Goal: Book appointment/travel/reservation

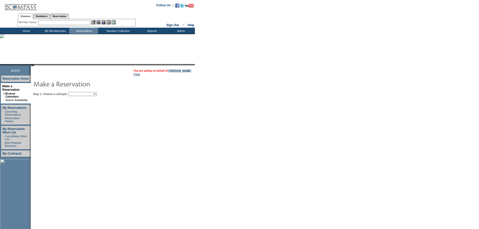
click at [83, 94] on select "Beach Leisure Metropolitan Mountain OIAL for Adventure OIAL for Couples OIAL fo…" at bounding box center [82, 94] width 29 height 4
select select "Beach"
click at [77, 92] on select "Beach Leisure Metropolitan Mountain OIAL for Adventure OIAL for Couples OIAL fo…" at bounding box center [82, 94] width 29 height 4
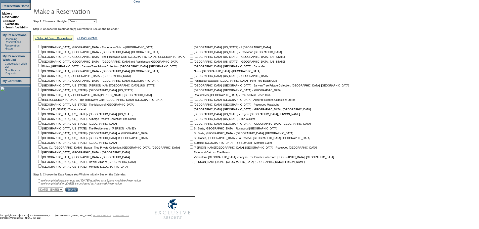
scroll to position [76, 0]
click at [41, 150] on input "checkbox" at bounding box center [39, 151] width 3 height 3
checkbox input "true"
click at [41, 155] on input "checkbox" at bounding box center [39, 156] width 3 height 3
checkbox input "true"
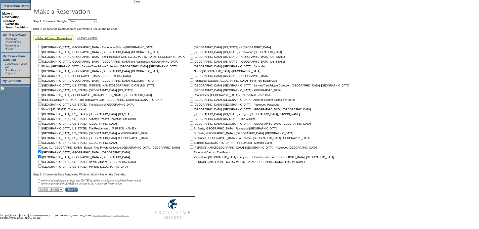
click at [190, 78] on input "checkbox" at bounding box center [191, 79] width 3 height 3
checkbox input "true"
click at [190, 93] on input "checkbox" at bounding box center [191, 94] width 3 height 3
checkbox input "true"
click at [63, 190] on select "[DATE] - [DATE] [DATE] - [DATE] [DATE] - [DATE] [DATE] - [DATE] [DATE] - [DATE]…" at bounding box center [50, 189] width 25 height 4
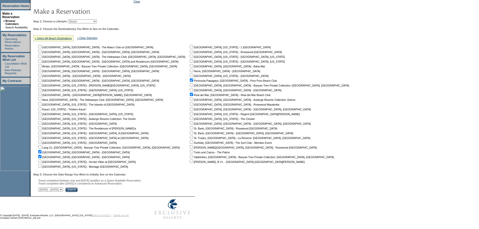
select select "[DATE]|[DATE]"
click at [41, 187] on select "[DATE] - [DATE] [DATE] - [DATE] [DATE] - [DATE] [DATE] - [DATE] [DATE] - [DATE]…" at bounding box center [50, 189] width 25 height 4
click at [78, 190] on input "Submit" at bounding box center [71, 189] width 12 height 5
